Goal: Information Seeking & Learning: Stay updated

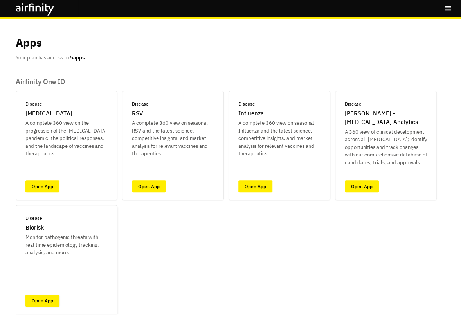
click at [52, 297] on link "Open App" at bounding box center [42, 300] width 34 height 12
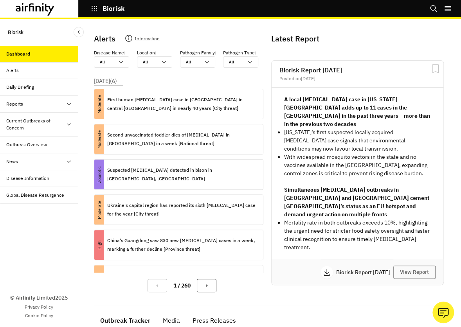
click at [43, 139] on div "Outbreak Overview" at bounding box center [39, 144] width 78 height 17
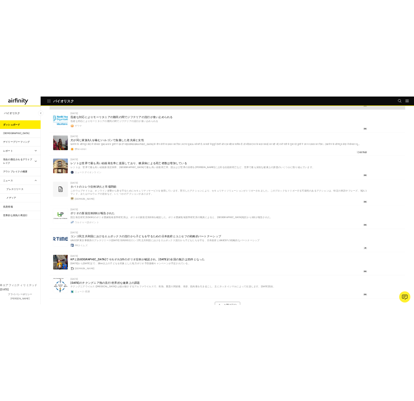
scroll to position [443, 0]
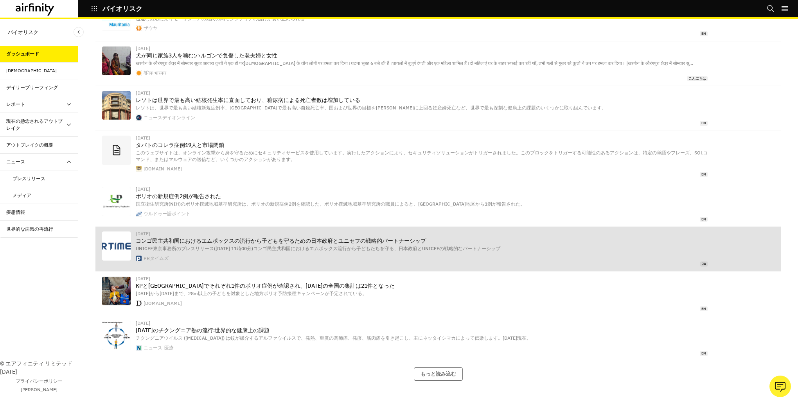
click at [216, 246] on span "UNICEF東京事務所のプレスリリース(2025年8月18日 11時00分)コンゴ民主共和国におけるエムポックス流行から子どもたちを守る、日本政府とUNICE…" at bounding box center [318, 249] width 364 height 6
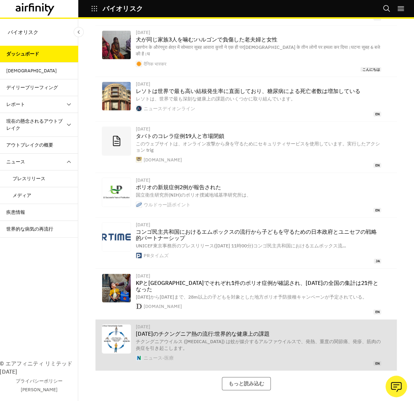
scroll to position [474, 0]
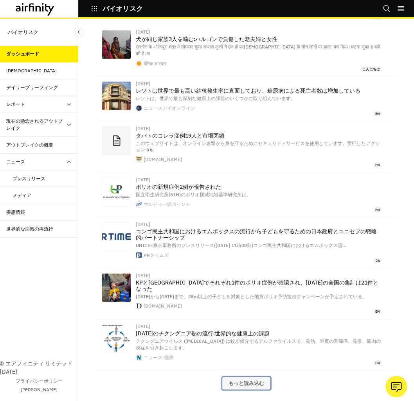
click at [252, 377] on button "もっと読み込む" at bounding box center [246, 383] width 49 height 13
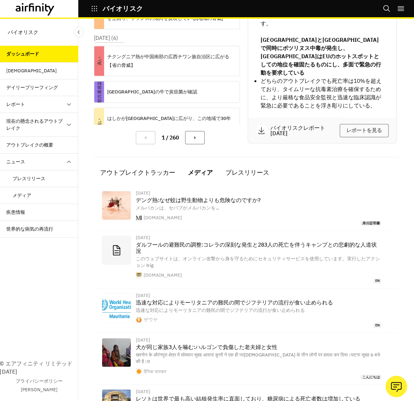
scroll to position [166, 0]
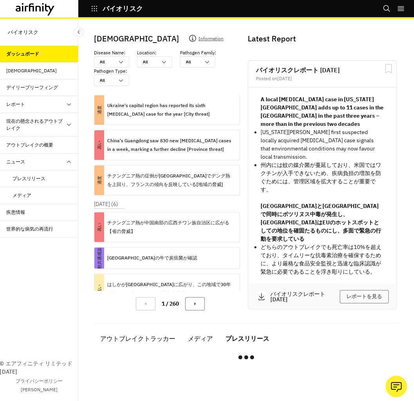
scroll to position [132, 0]
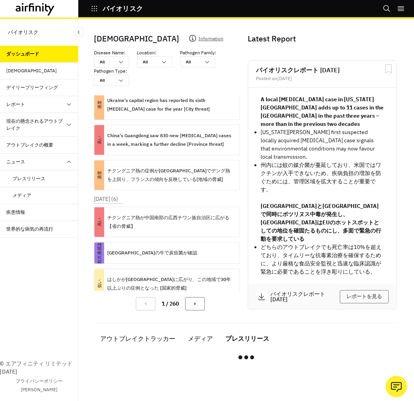
click at [252, 173] on div "アラート Information Disease Name : All All Location : All All Pathogen Family : Al…" at bounding box center [246, 198] width 317 height 342
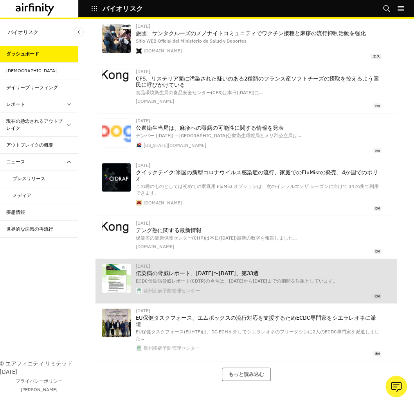
scroll to position [480, 0]
